Goal: Book appointment/travel/reservation

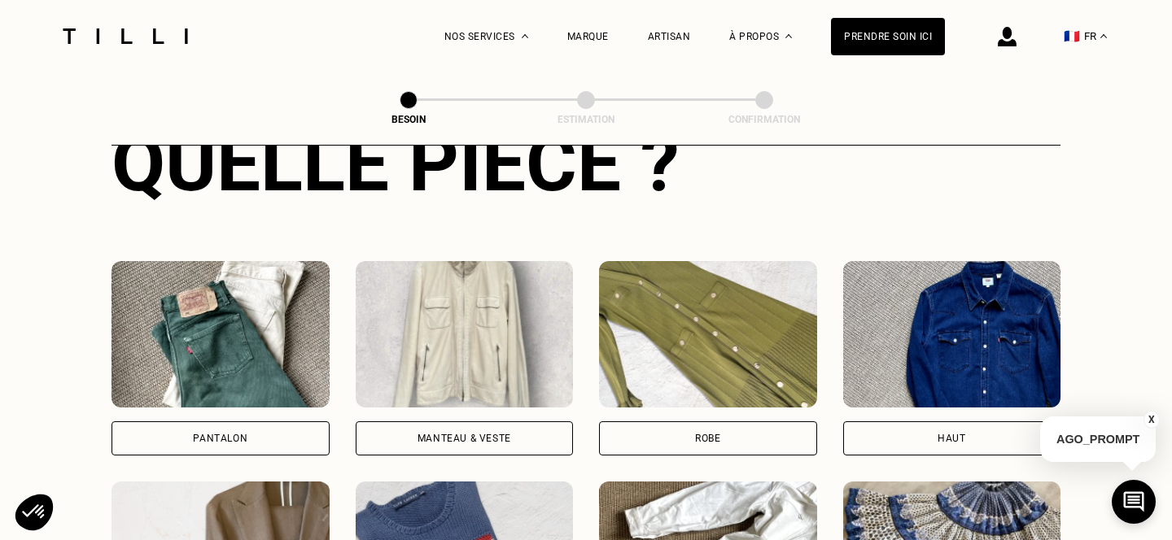
scroll to position [676, 0]
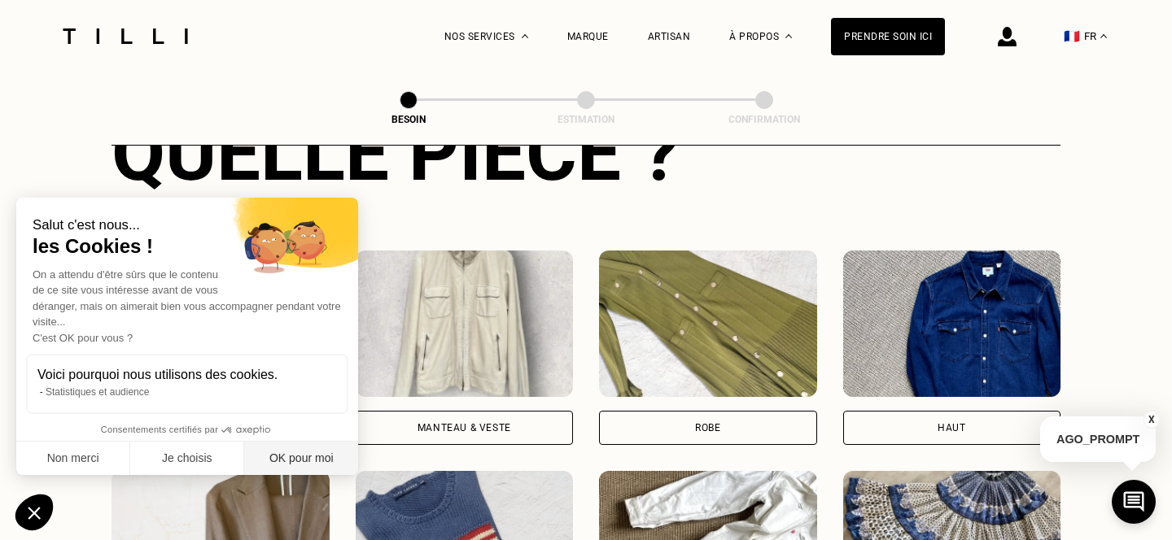
click at [300, 456] on button "OK pour moi" at bounding box center [301, 459] width 114 height 34
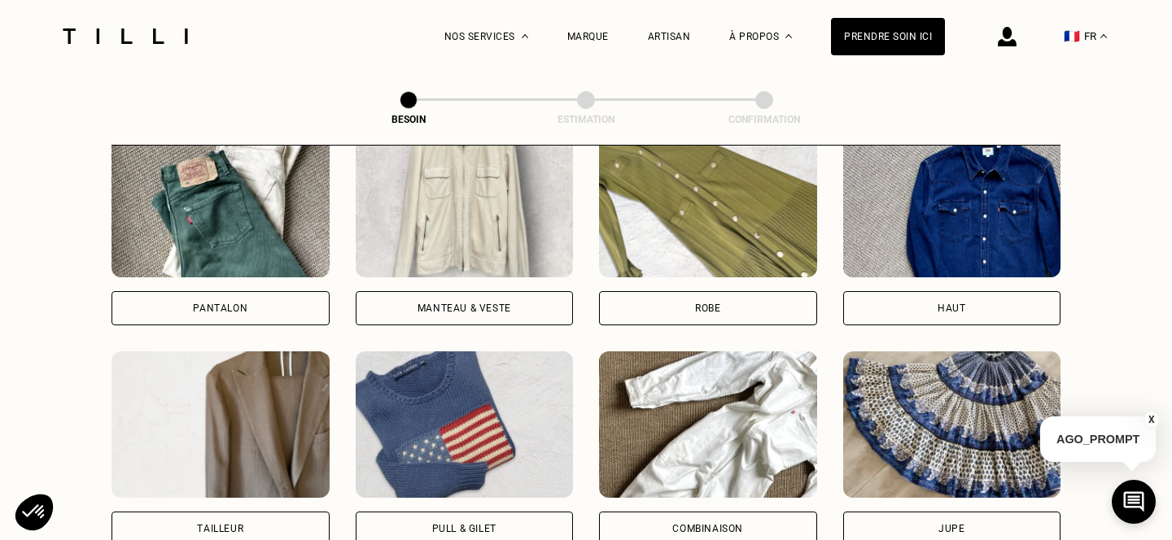
scroll to position [793, 0]
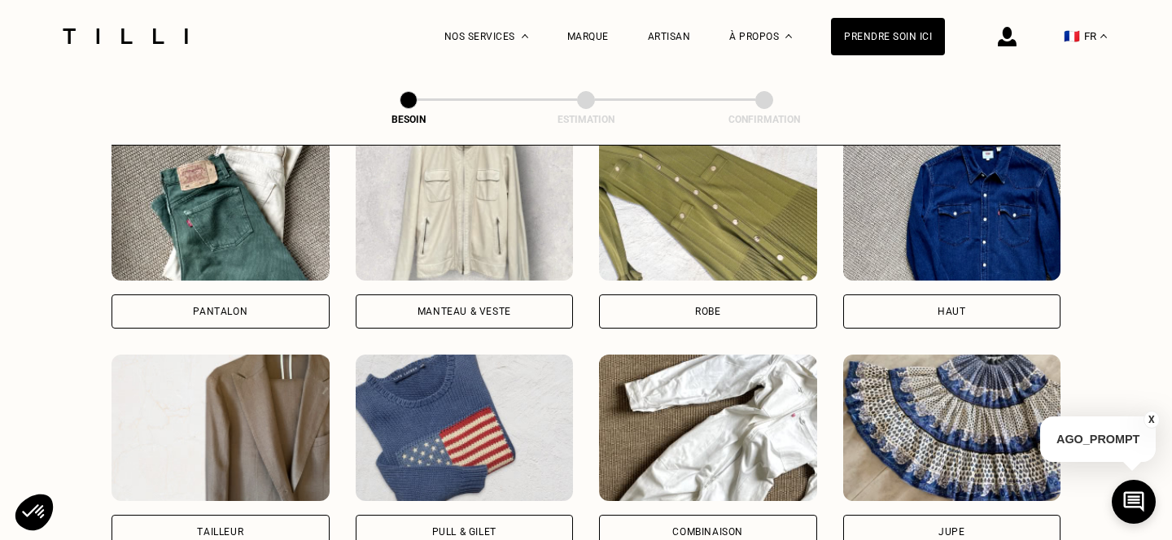
click at [304, 295] on div "Pantalon" at bounding box center [221, 312] width 218 height 34
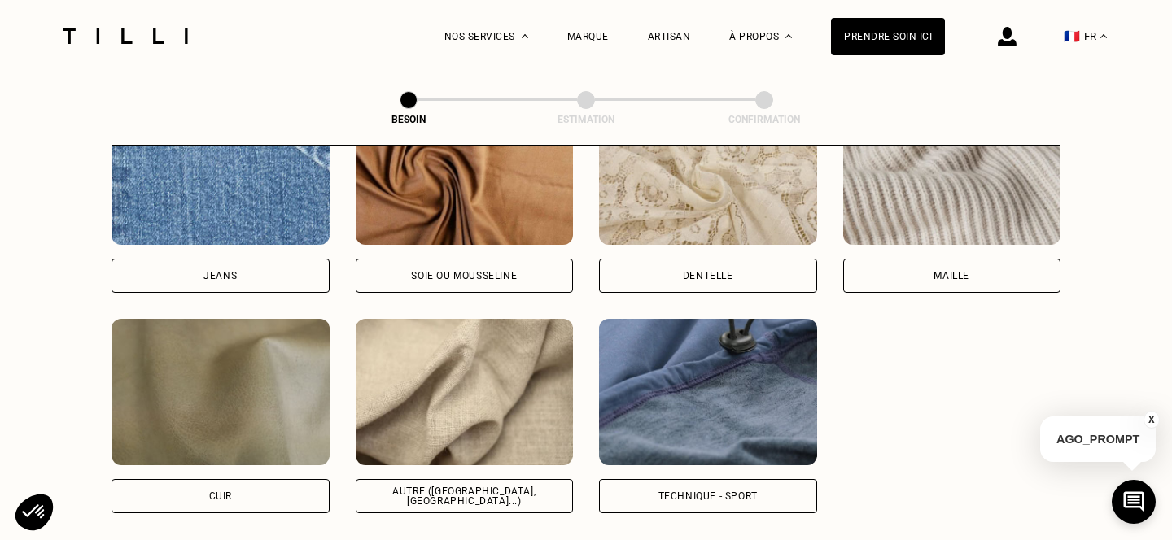
scroll to position [1808, 0]
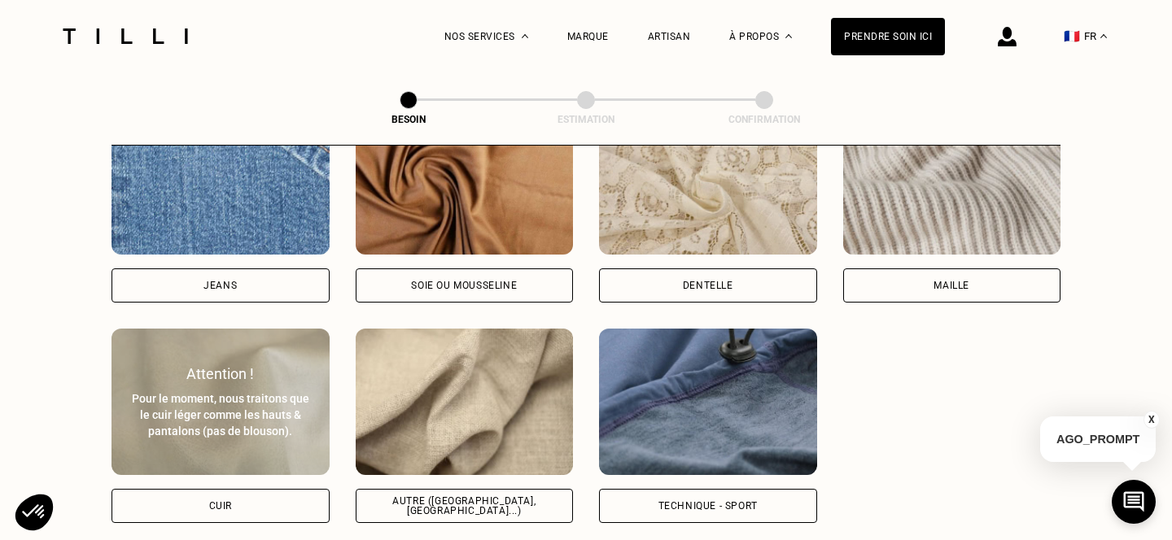
click at [287, 418] on div "Pour le moment, nous traitons que le cuir léger comme les hauts & pantalons (pa…" at bounding box center [220, 415] width 182 height 49
select select "FR"
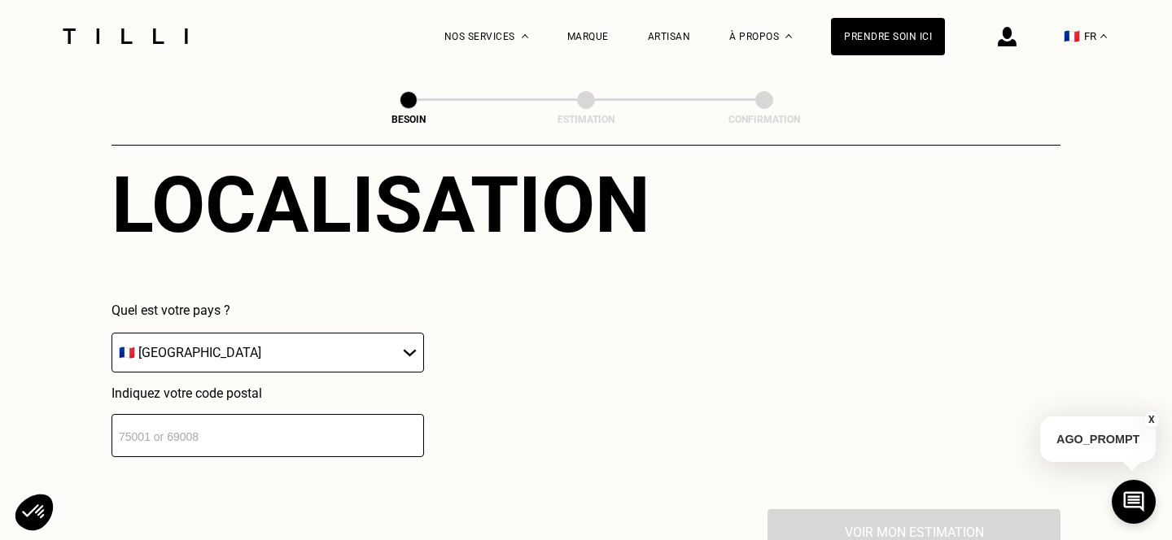
scroll to position [2278, 0]
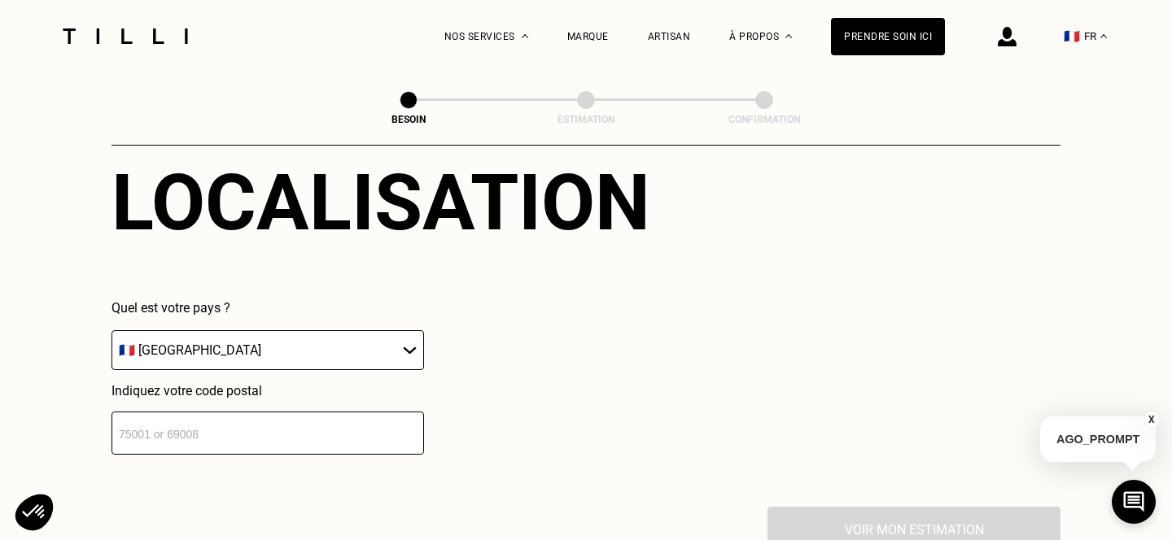
click at [311, 417] on input "number" at bounding box center [268, 433] width 313 height 43
type input "67000"
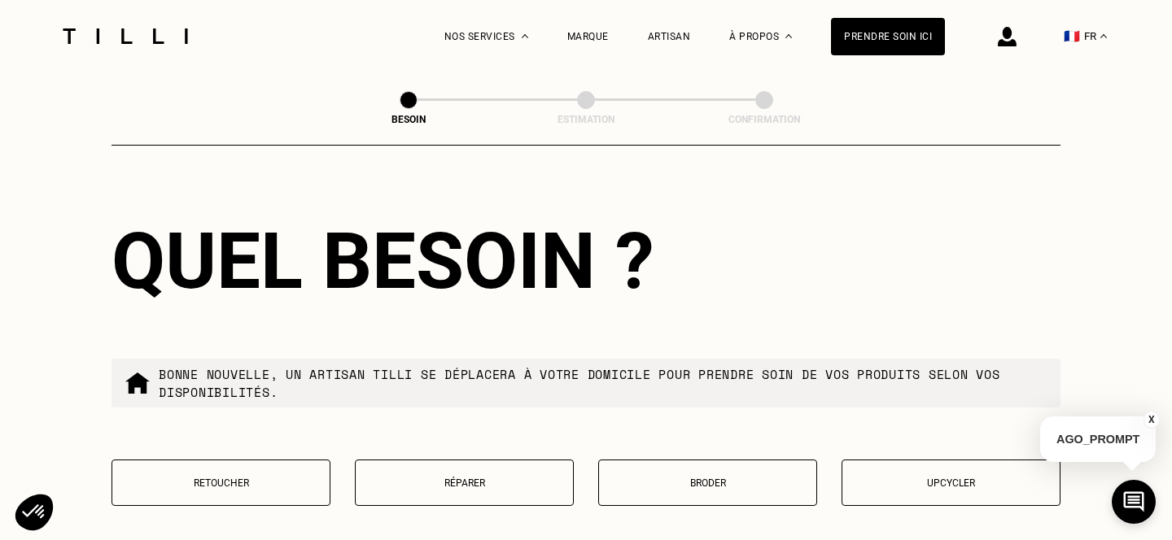
scroll to position [2644, 0]
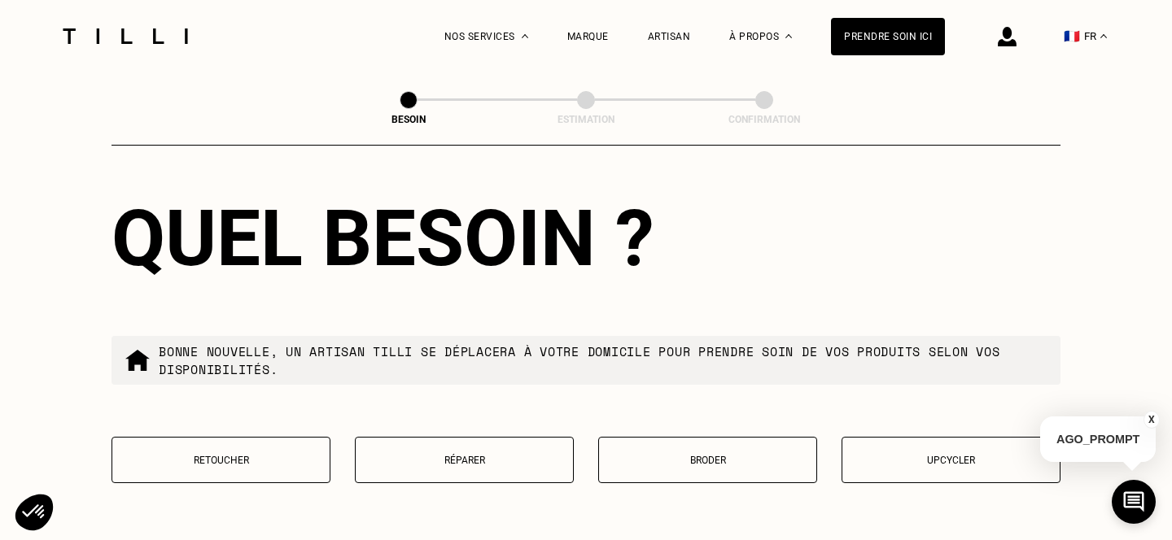
click at [295, 437] on button "Retoucher" at bounding box center [221, 460] width 219 height 46
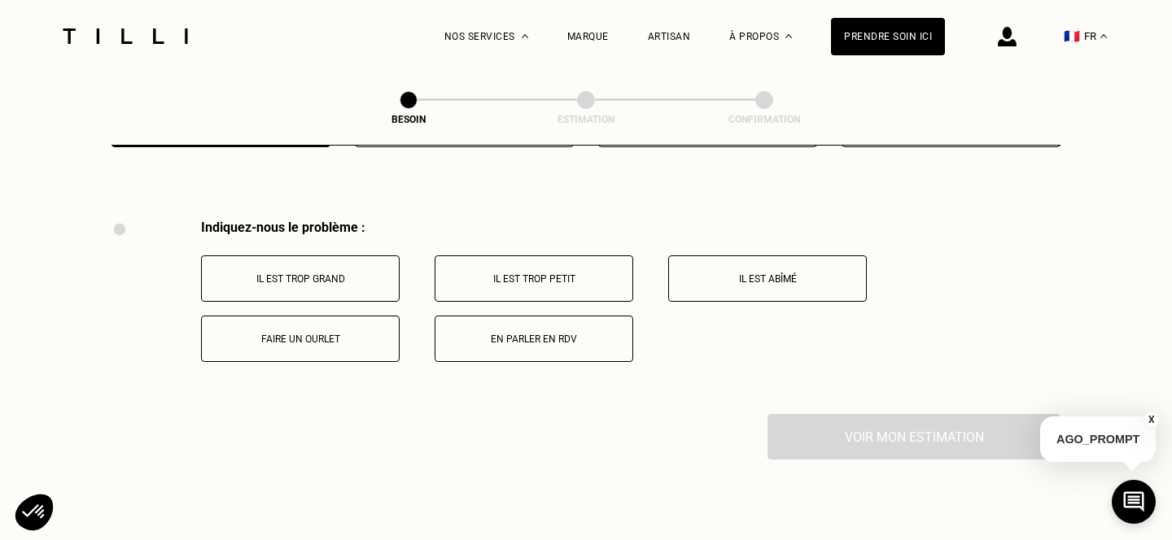
scroll to position [3002, 0]
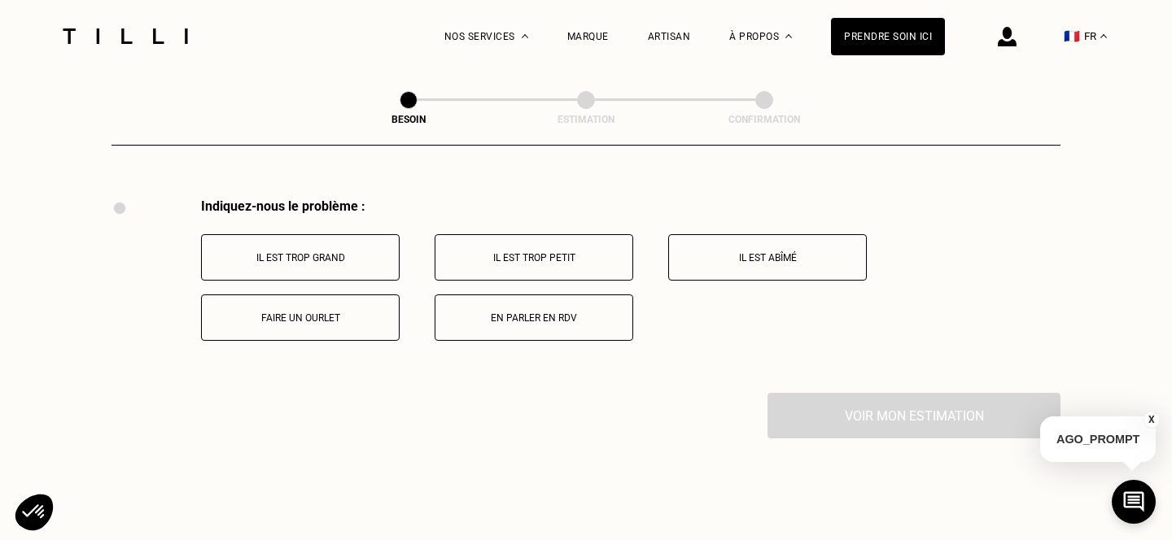
click at [372, 248] on button "Il est trop grand" at bounding box center [300, 257] width 199 height 46
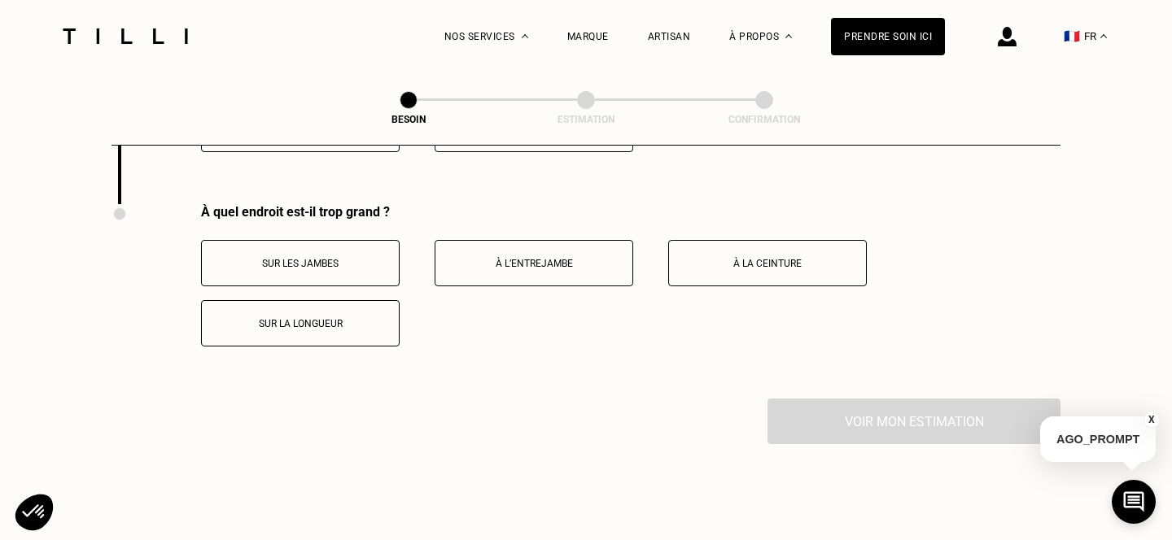
scroll to position [3196, 0]
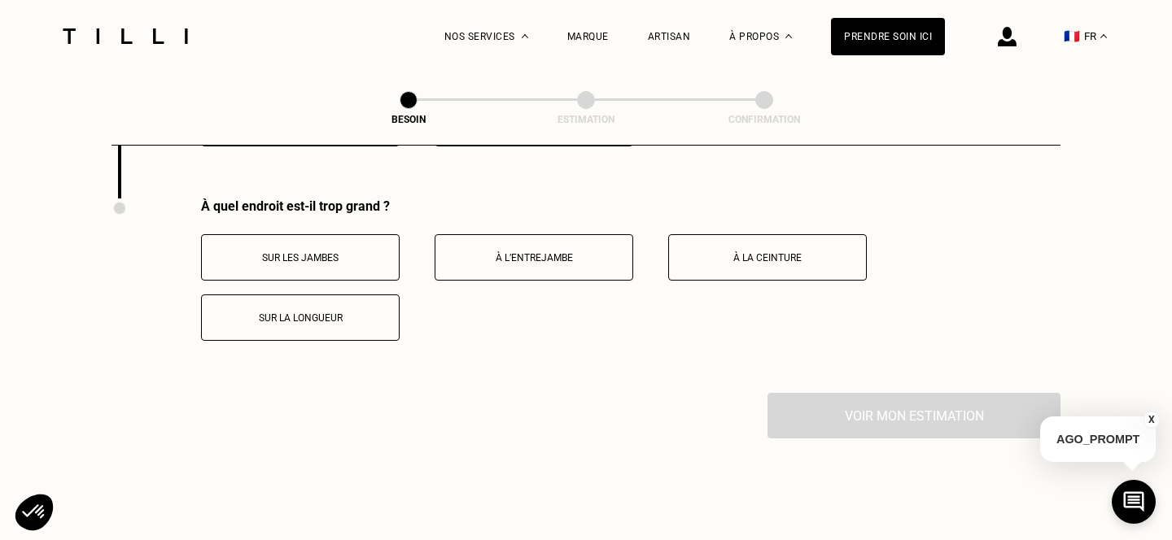
click at [359, 295] on button "Sur la longueur" at bounding box center [300, 318] width 199 height 46
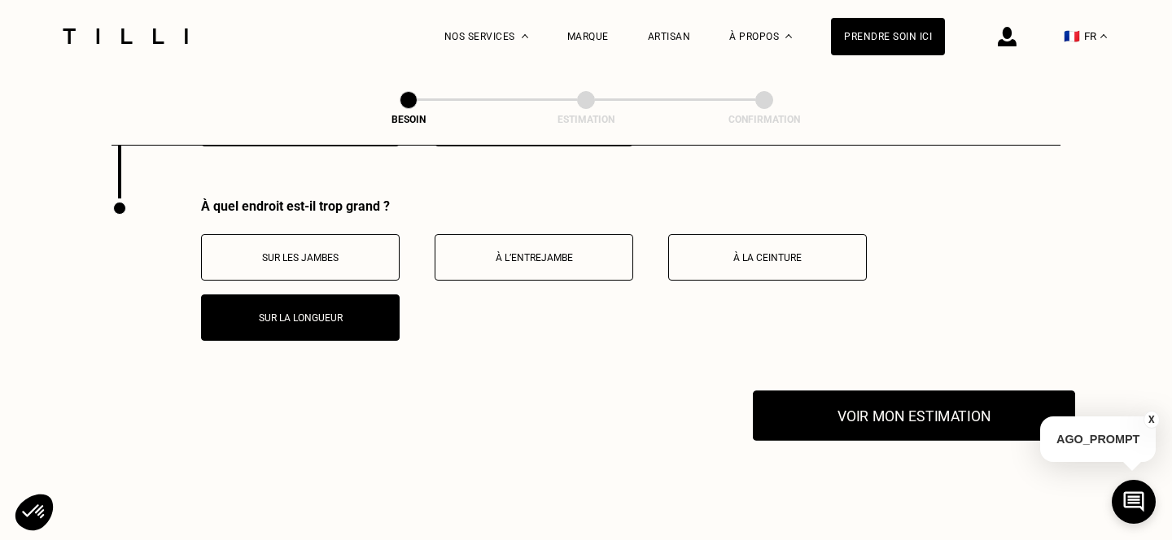
click at [836, 400] on button "Voir mon estimation" at bounding box center [914, 416] width 322 height 50
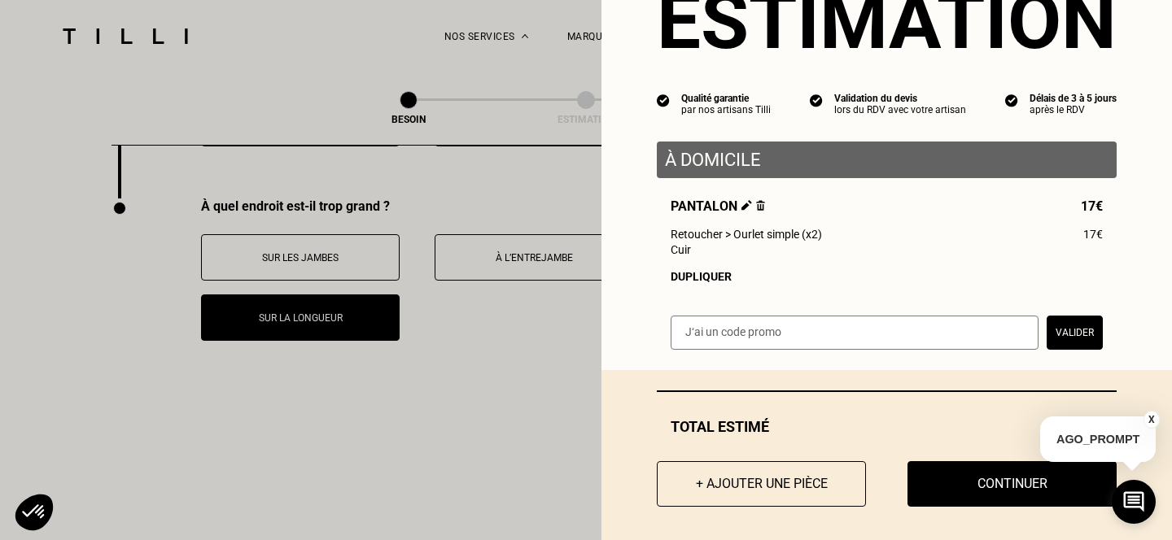
scroll to position [85, 0]
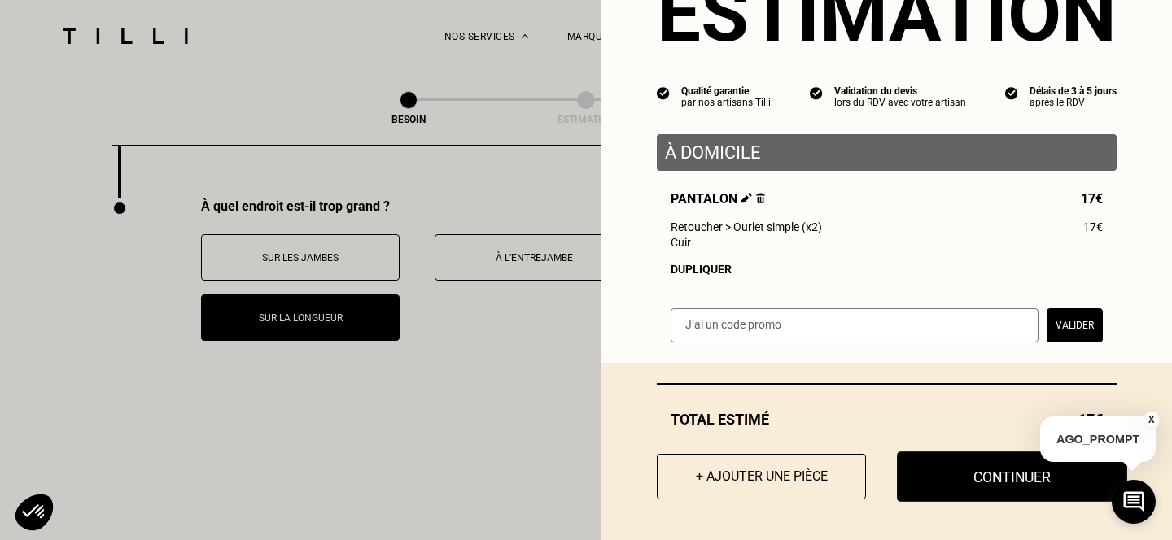
click at [933, 494] on button "Continuer" at bounding box center [1012, 477] width 230 height 50
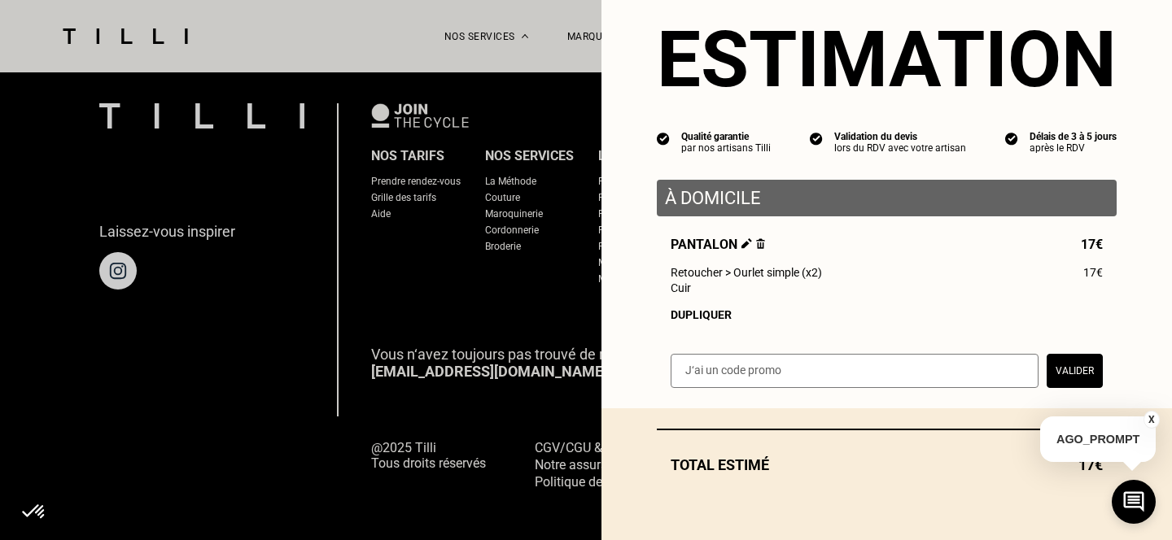
scroll to position [39, 0]
select select "FR"
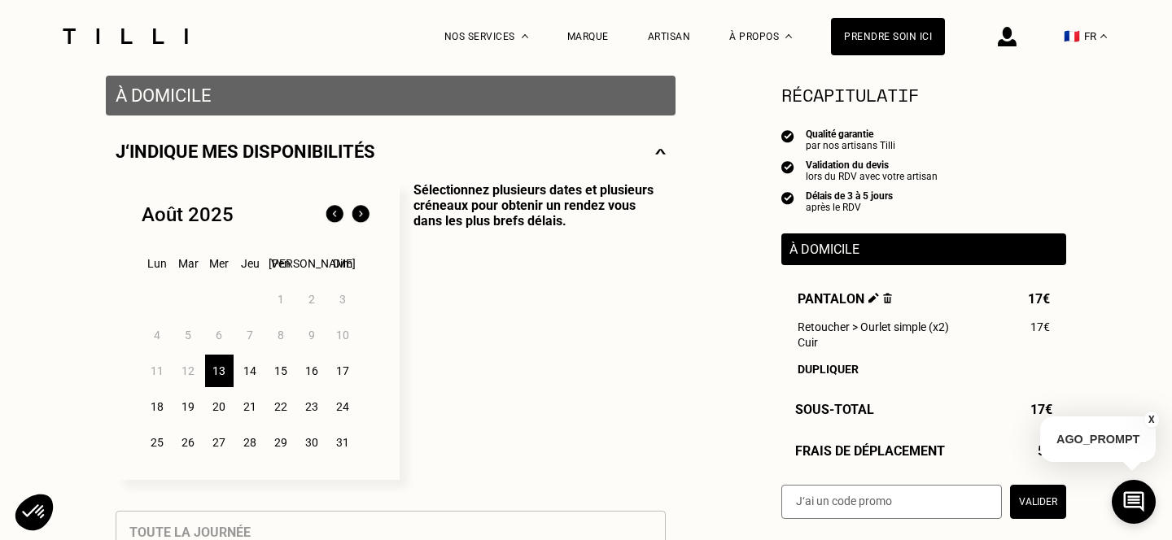
scroll to position [323, 0]
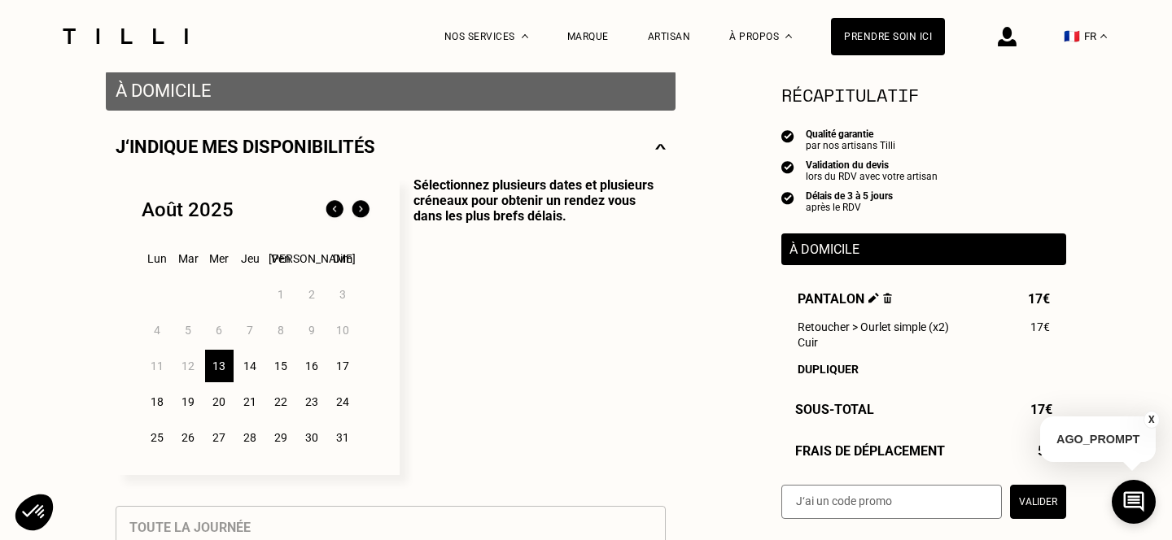
click at [274, 369] on div "15" at bounding box center [281, 366] width 28 height 33
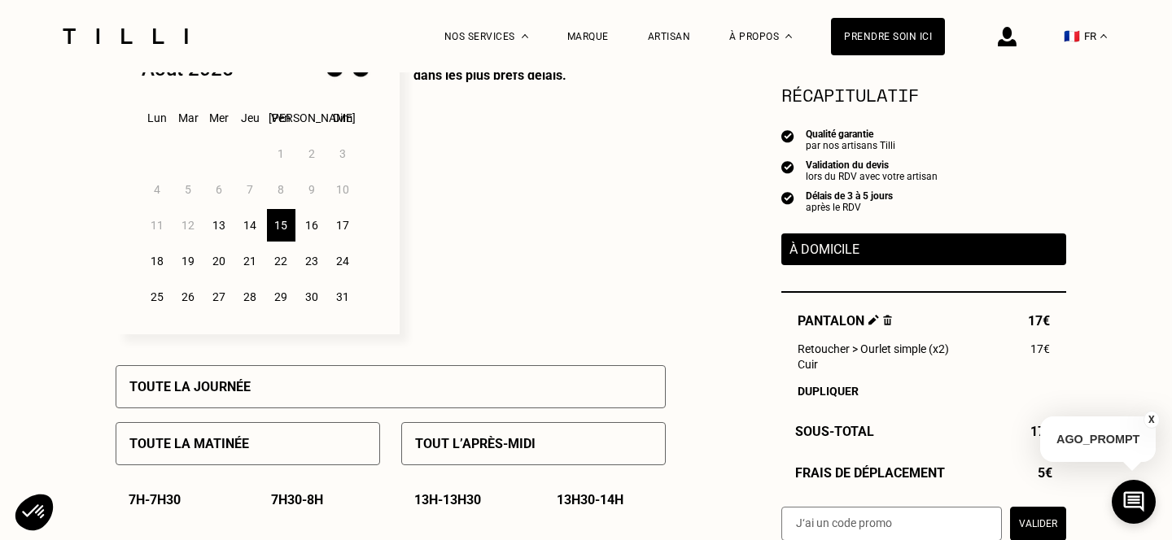
scroll to position [457, 0]
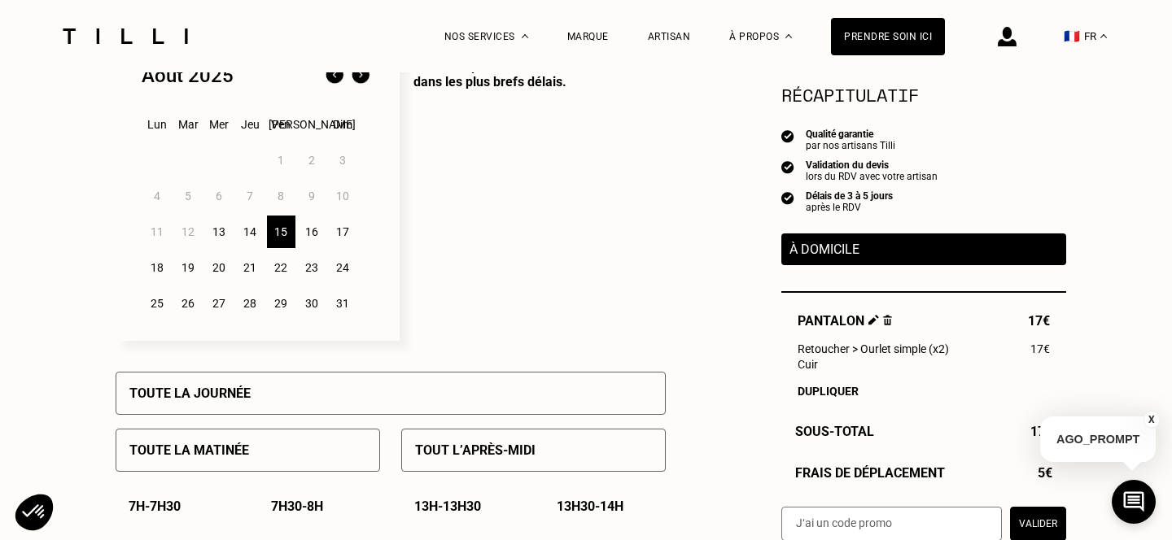
click at [344, 455] on div "Toute la matinée" at bounding box center [248, 450] width 265 height 43
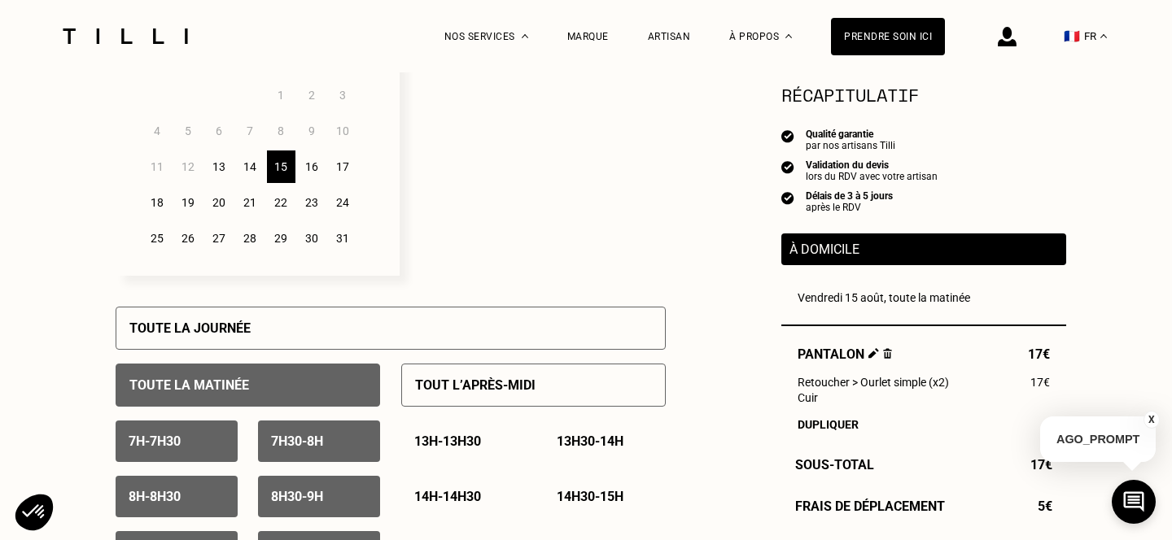
scroll to position [586, 0]
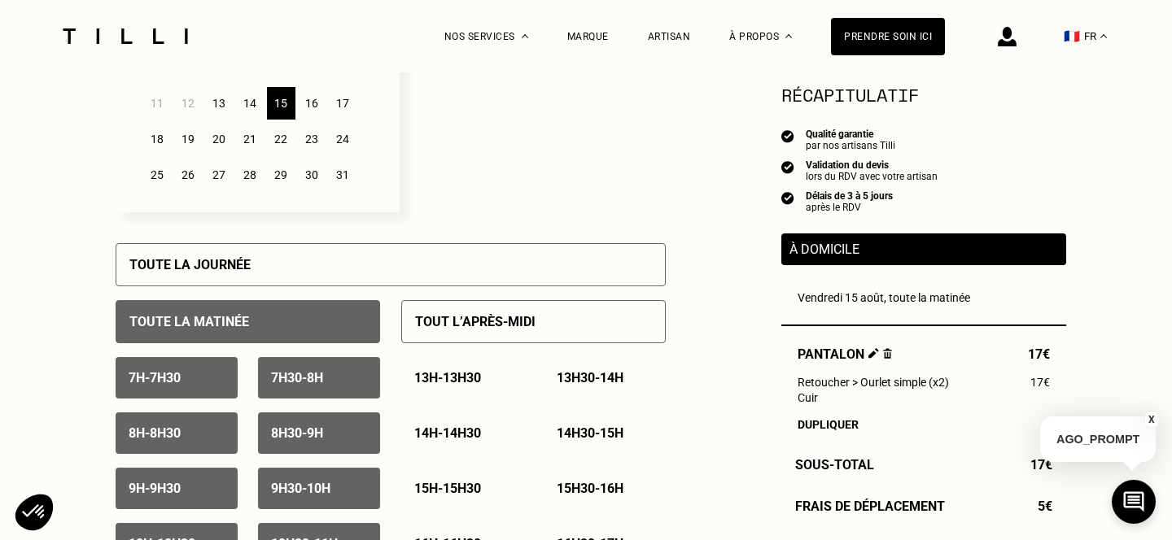
click at [293, 382] on p "7h30 - 8h" at bounding box center [297, 377] width 52 height 15
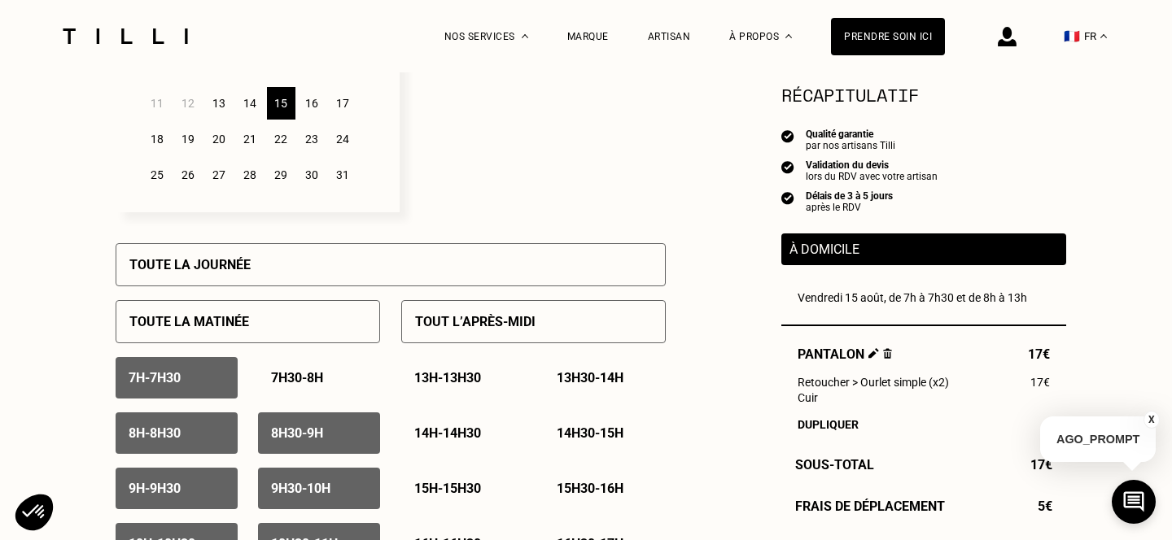
click at [217, 378] on div "7h - 7h30" at bounding box center [177, 378] width 122 height 42
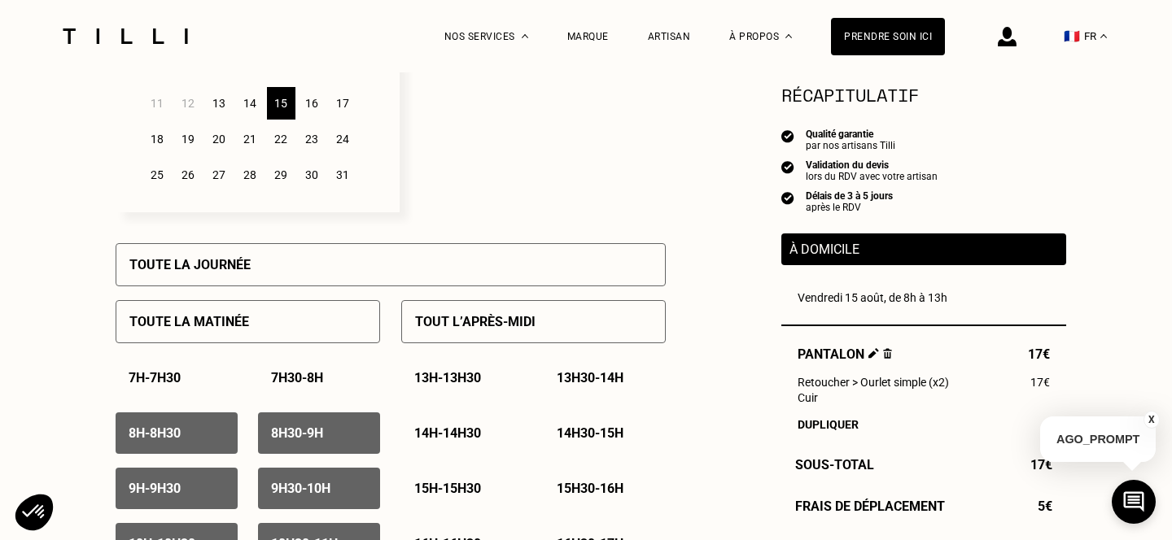
click at [214, 418] on div "8h - 8h30" at bounding box center [177, 434] width 122 height 42
click at [291, 423] on div "8h30 - 9h" at bounding box center [319, 434] width 122 height 42
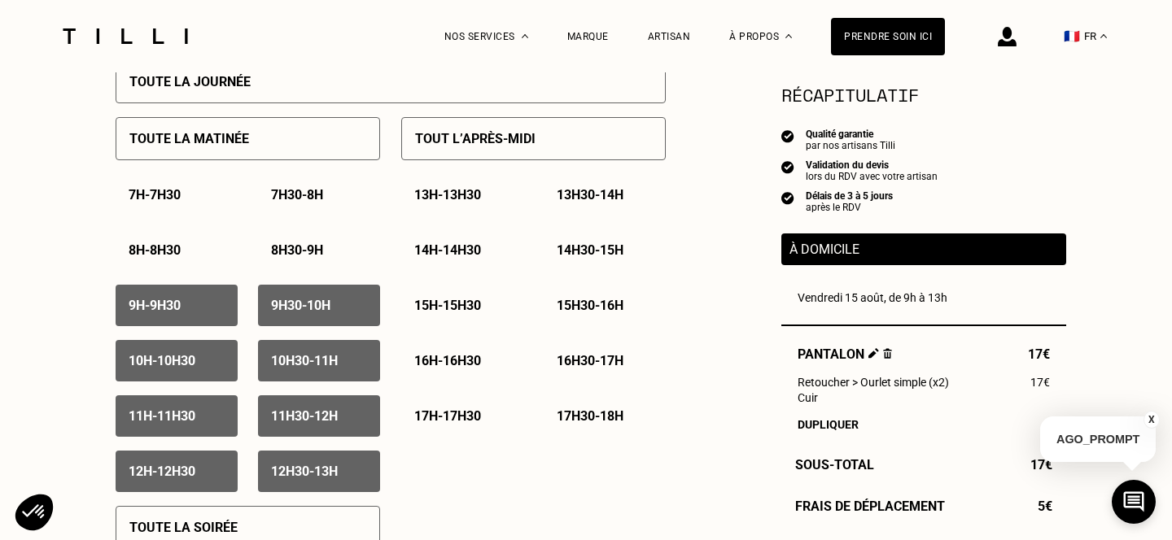
scroll to position [777, 0]
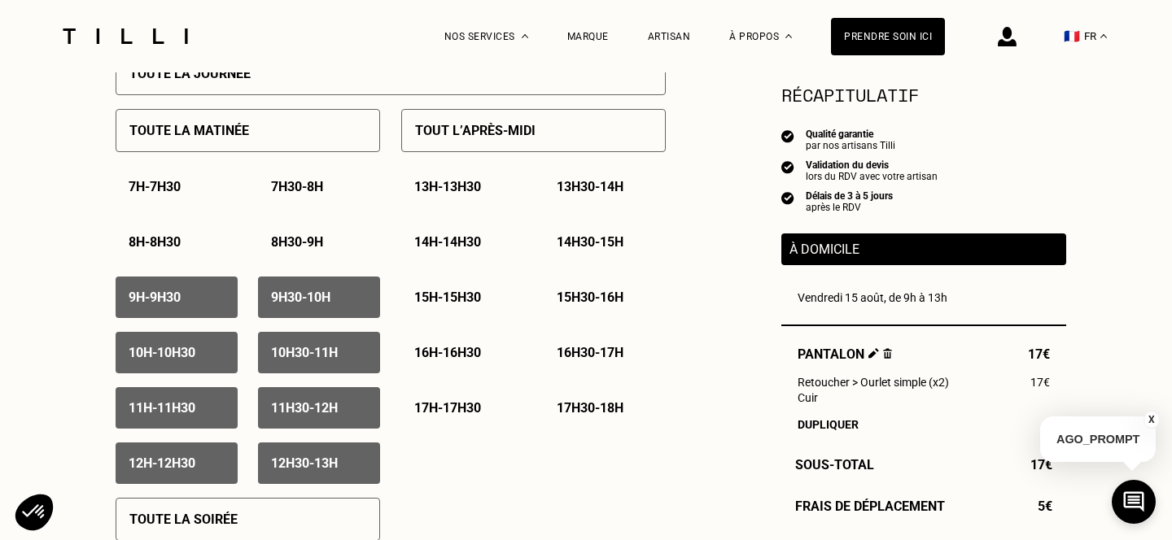
click at [351, 467] on div "12h30 - 13h" at bounding box center [319, 464] width 122 height 42
click at [195, 453] on div "12h - 12h30" at bounding box center [177, 464] width 122 height 42
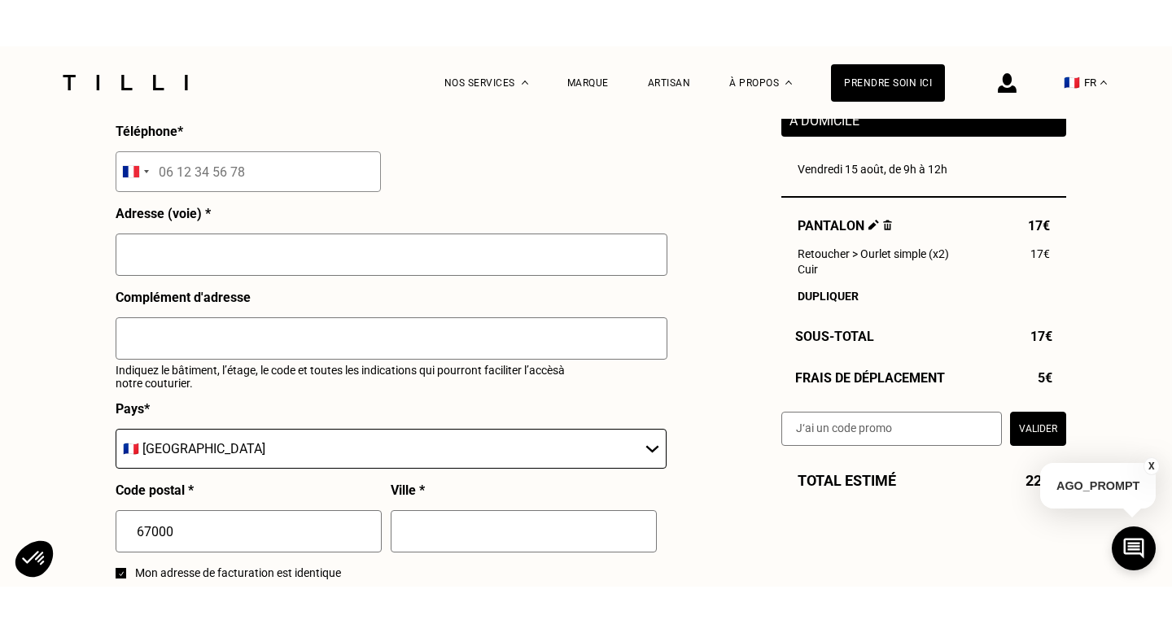
scroll to position [2228, 0]
